Goal: Check status: Check status

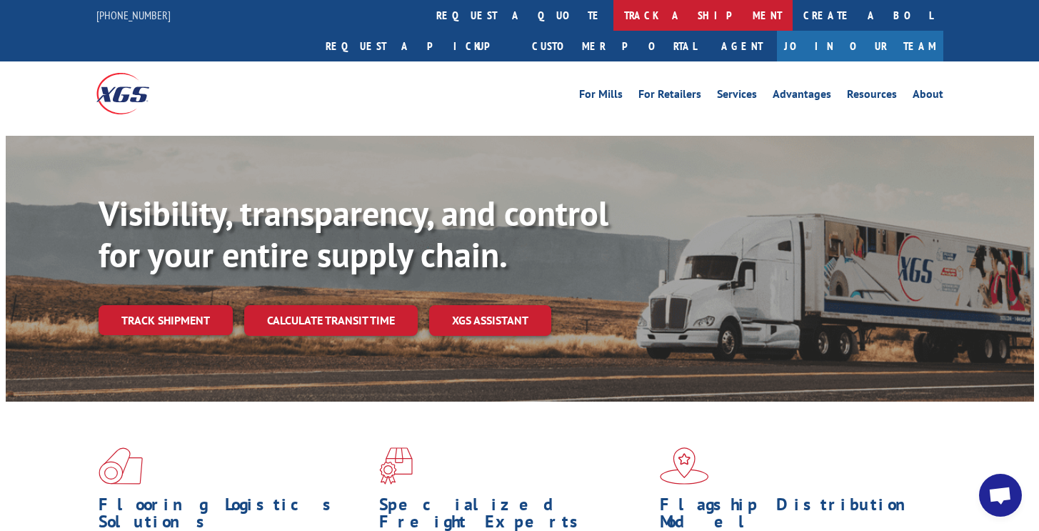
click at [614, 11] on link "track a shipment" at bounding box center [703, 15] width 179 height 31
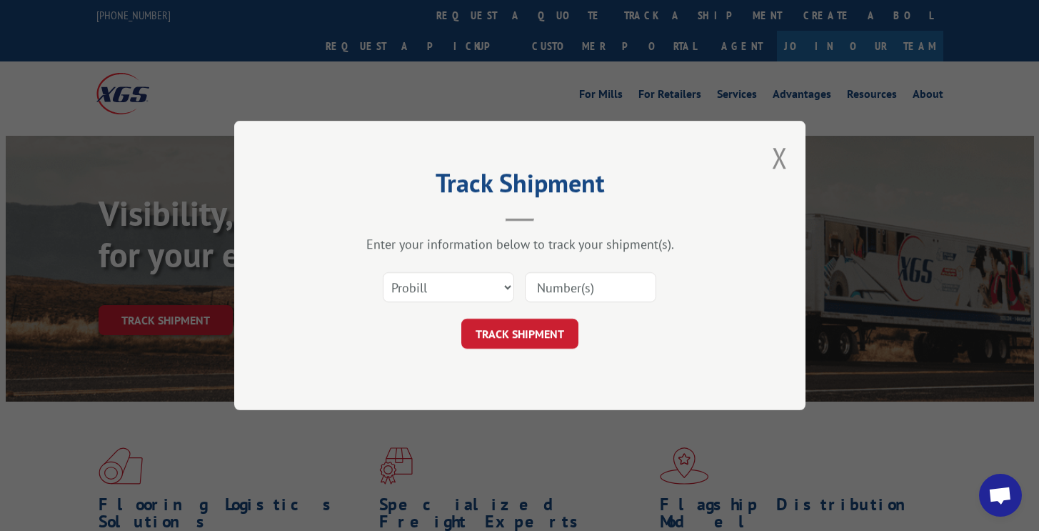
click at [569, 289] on input at bounding box center [590, 287] width 131 height 30
type input "17001988"
click at [545, 332] on button "TRACK SHIPMENT" at bounding box center [519, 334] width 117 height 30
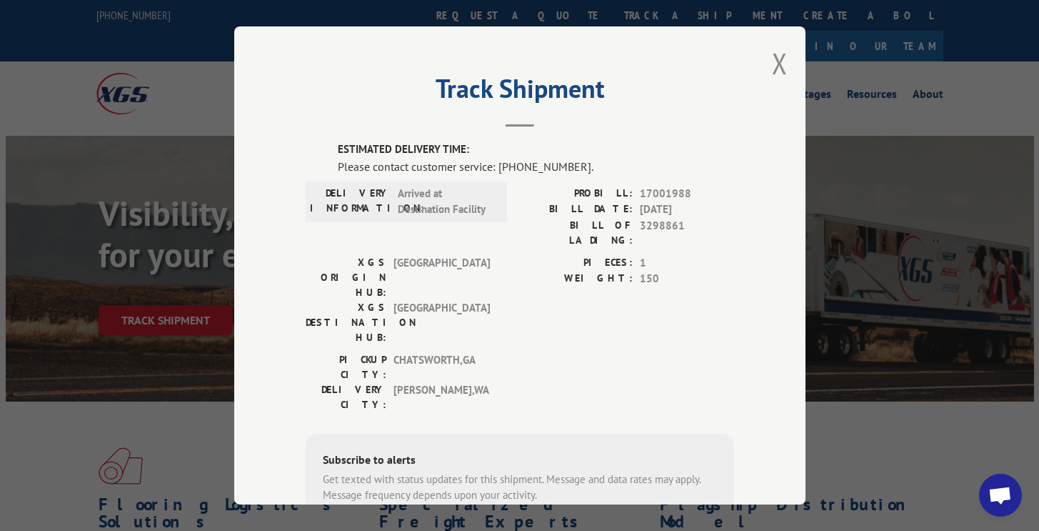
click at [651, 213] on span "[DATE]" at bounding box center [687, 209] width 94 height 16
click at [773, 64] on button "Close modal" at bounding box center [780, 63] width 16 height 38
